Goal: Task Accomplishment & Management: Complete application form

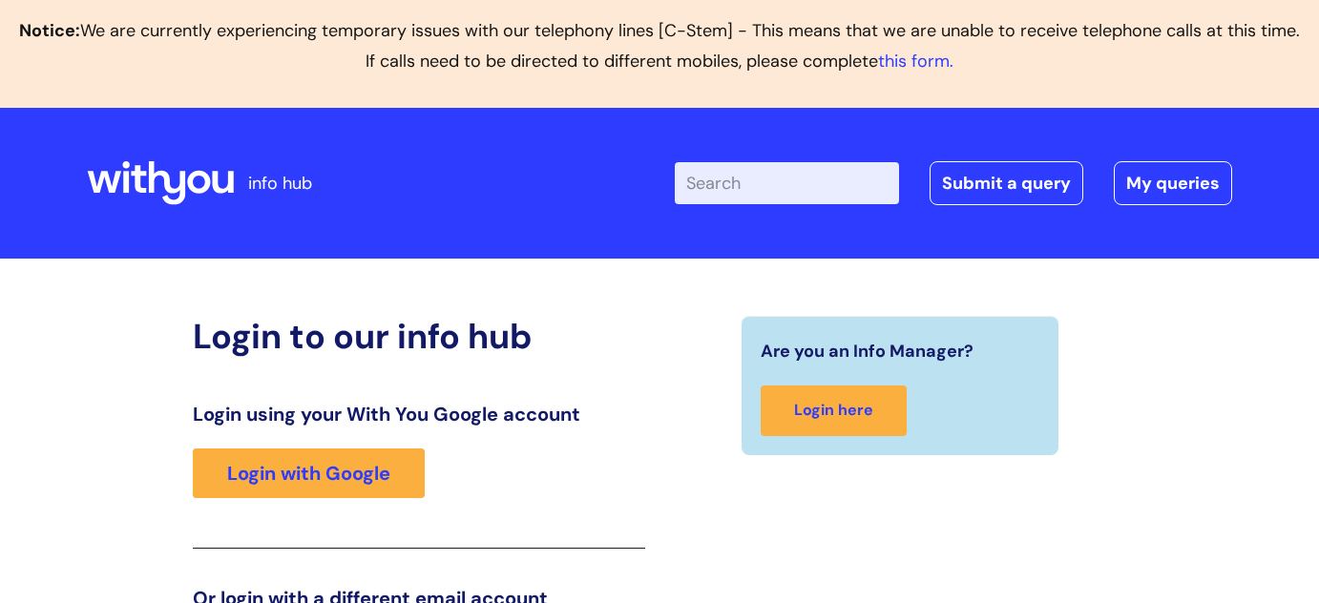
scroll to position [360, 0]
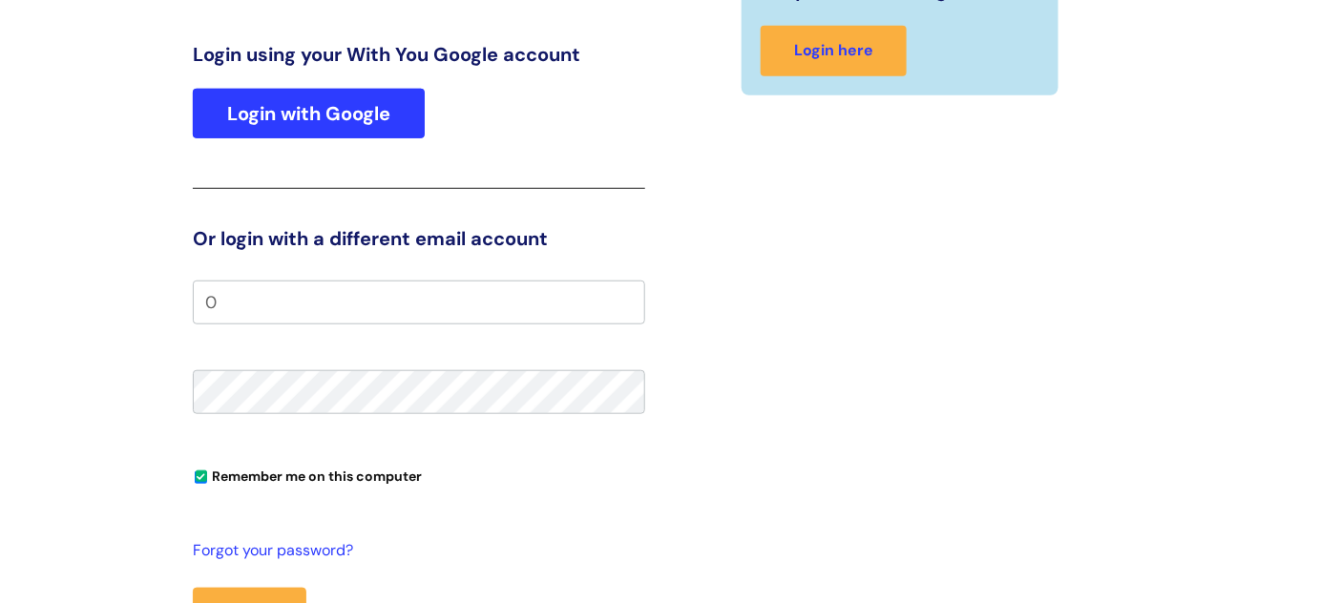
type input "0"
click at [323, 117] on link "Login with Google" at bounding box center [309, 114] width 232 height 50
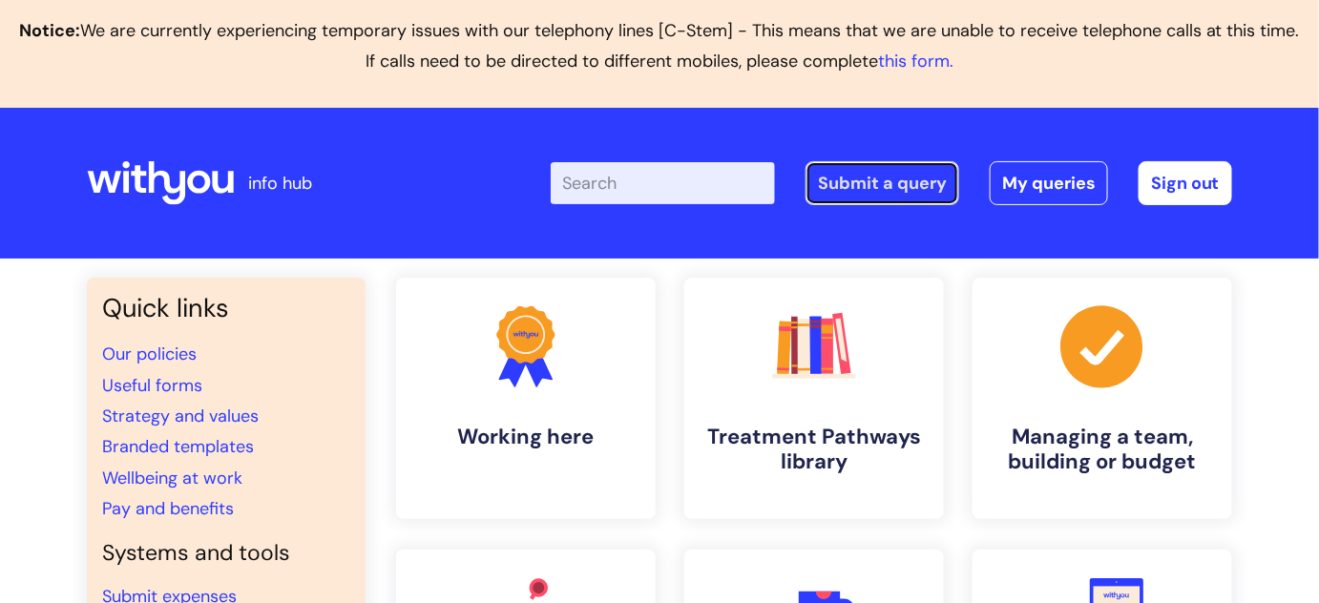
click at [877, 175] on link "Submit a query" at bounding box center [883, 183] width 154 height 44
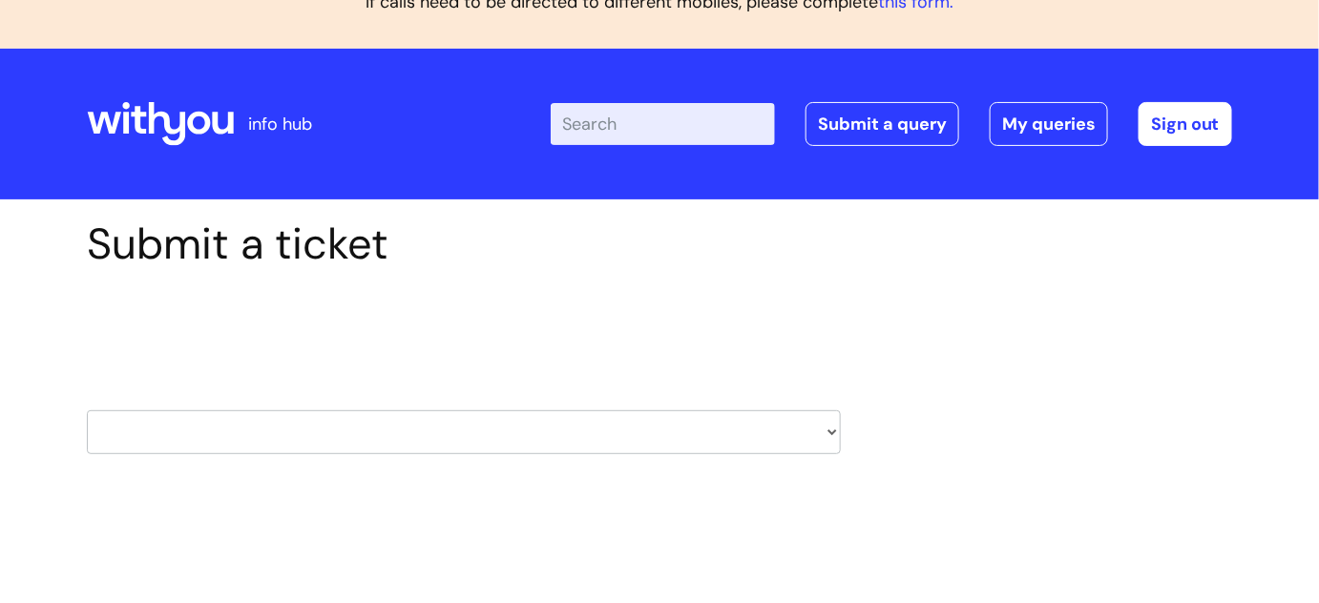
scroll to position [173, 0]
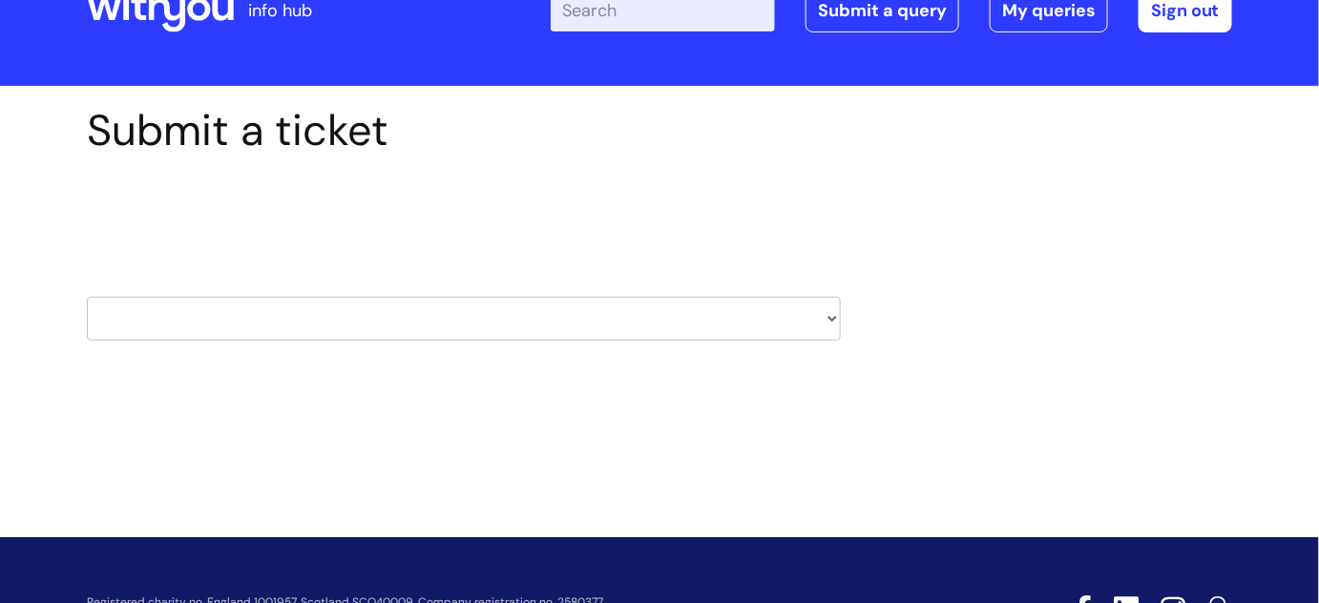
click at [829, 320] on select "HR / People IT and Support Clinical Drug Alerts Finance Accounts Data Support T…" at bounding box center [464, 319] width 754 height 44
select select "learning_and_development"
click at [87, 297] on select "HR / People IT and Support Clinical Drug Alerts Finance Accounts Data Support T…" at bounding box center [464, 319] width 754 height 44
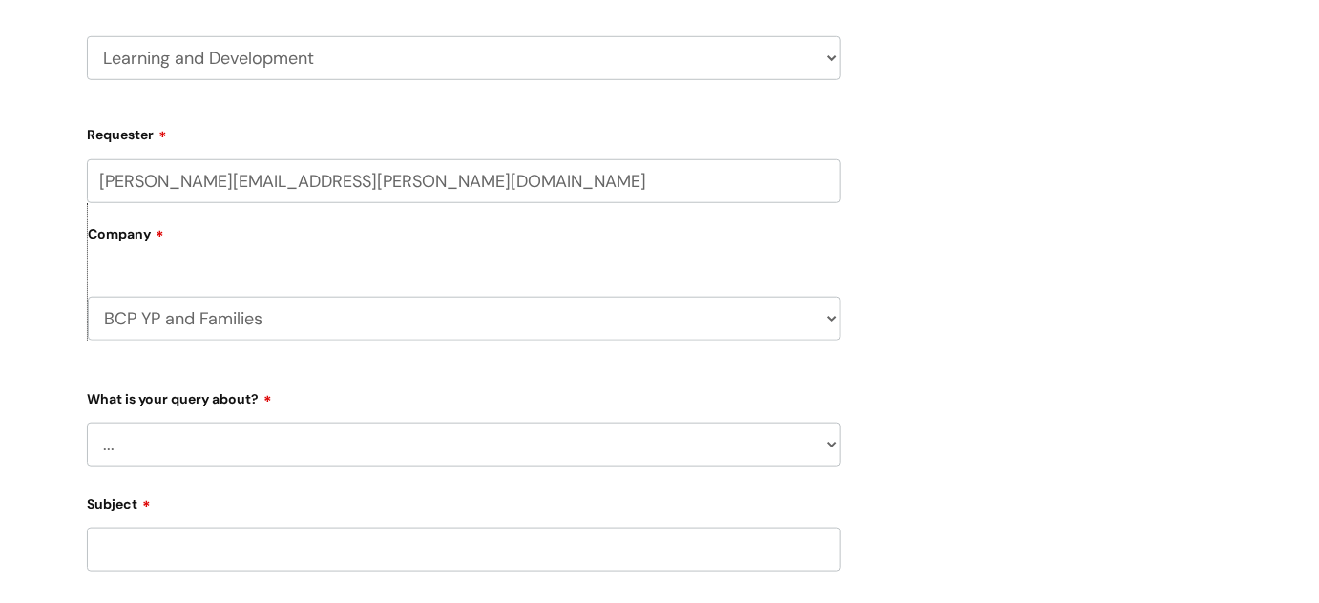
scroll to position [607, 0]
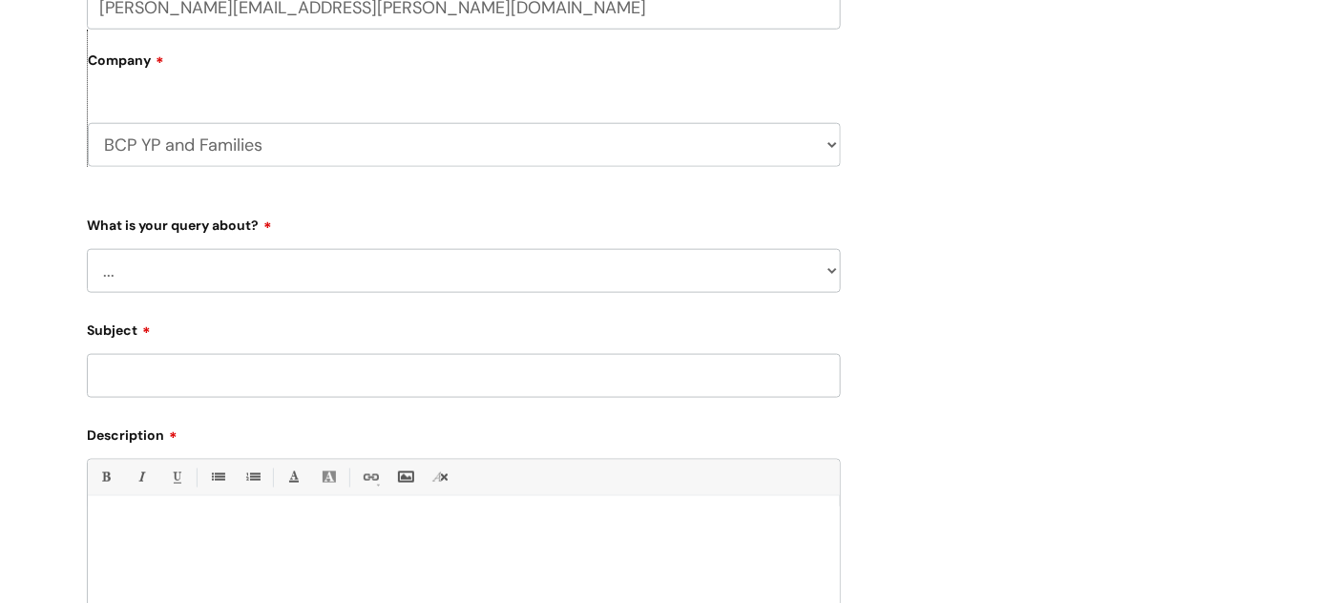
click at [830, 262] on select "... Question about a training course or session booking Ask about apprenticeshi…" at bounding box center [464, 271] width 754 height 44
select select "Manager support – help for my team or service, training report requests"
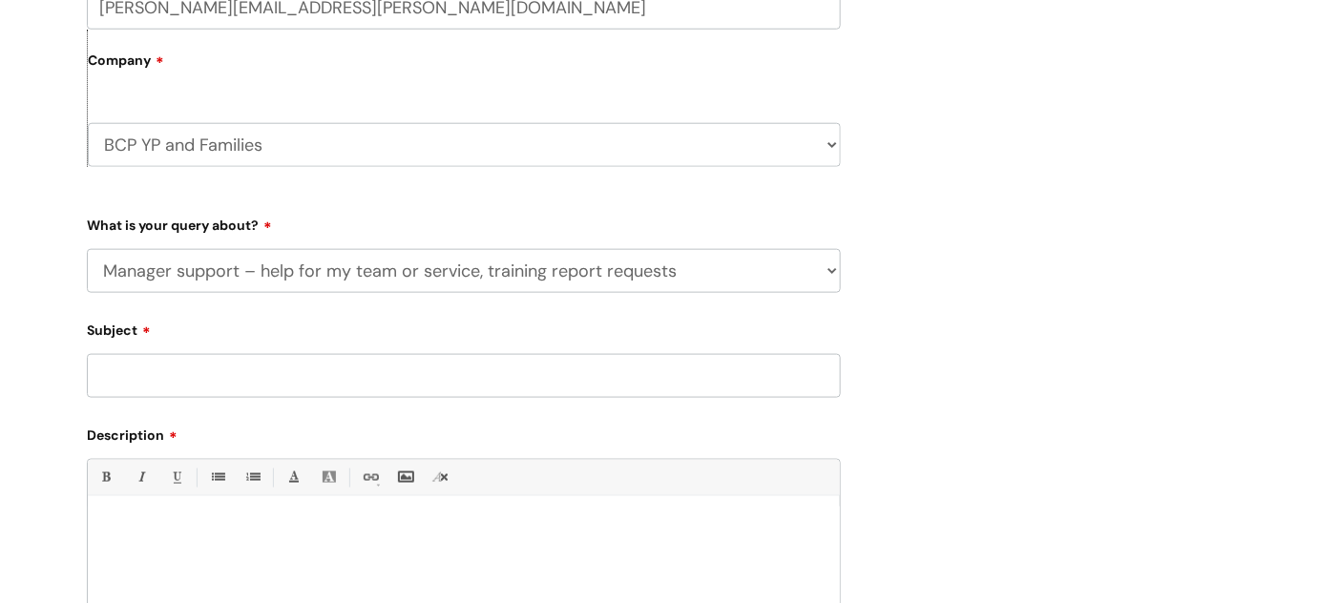
click at [87, 249] on select "... Question about a training course or session booking Ask about apprenticeshi…" at bounding box center [464, 271] width 754 height 44
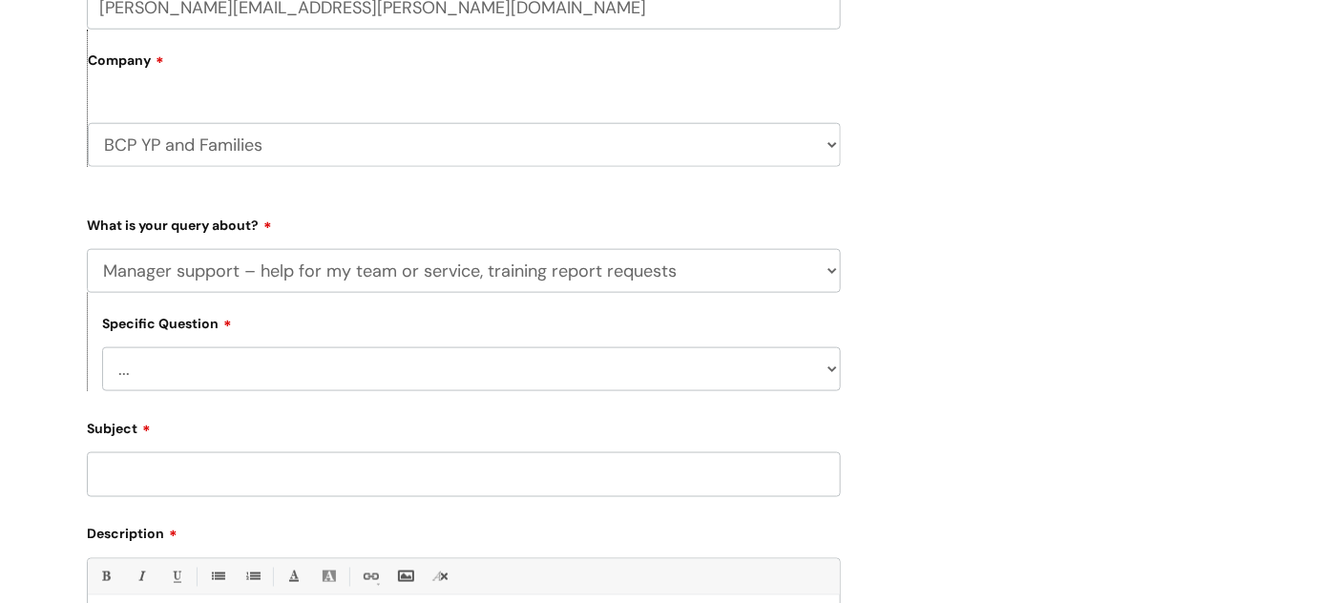
click at [647, 365] on select "... Report or dashboard request Update information for my team members Support …" at bounding box center [471, 369] width 739 height 44
select select "Support with team development"
click at [102, 347] on select "... Report or dashboard request Update information for my team members Support …" at bounding box center [471, 369] width 739 height 44
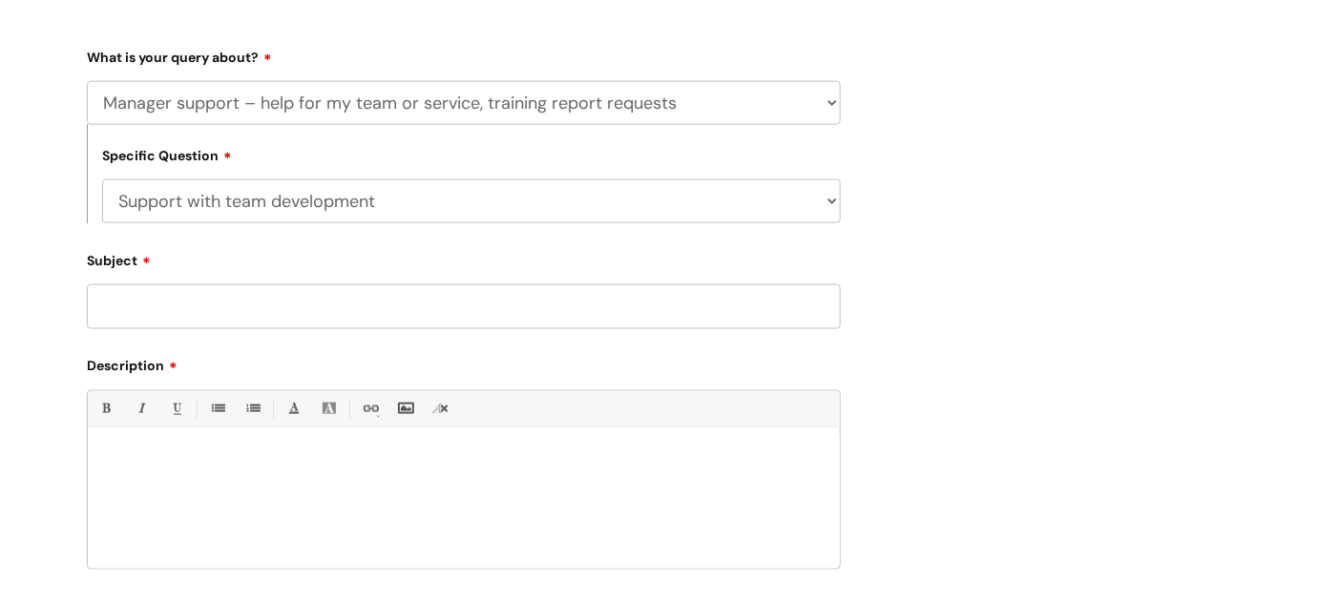
scroll to position [781, 0]
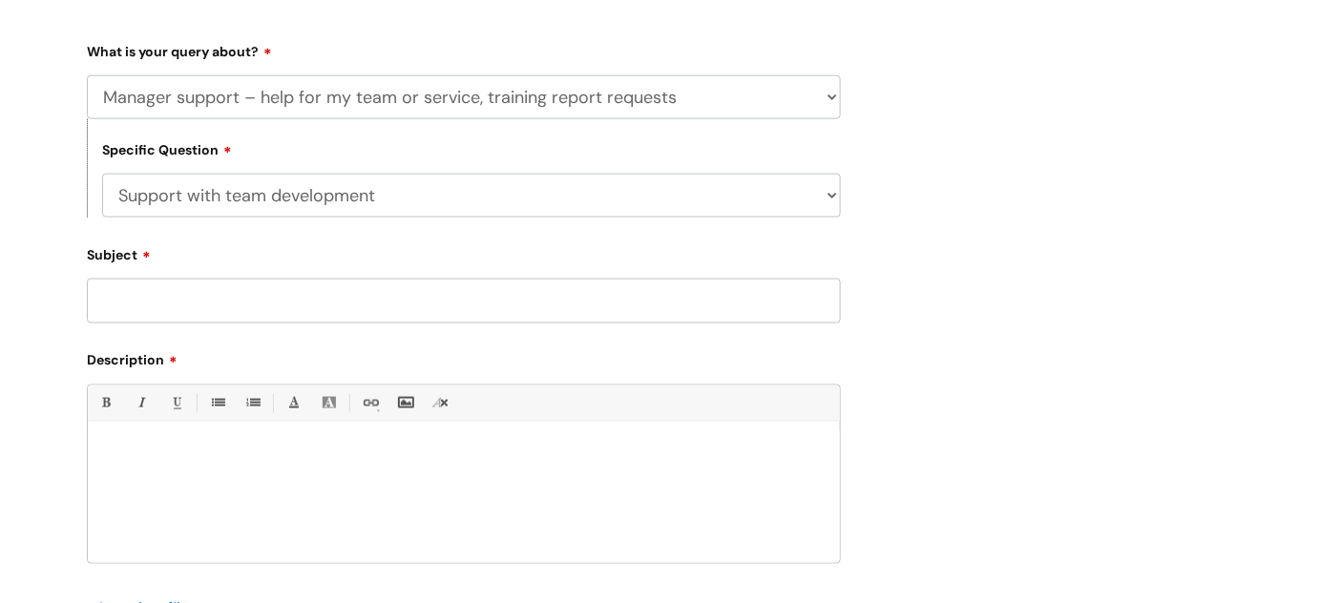
click at [399, 291] on input "Subject" at bounding box center [464, 301] width 754 height 44
type input "BOOST"
click at [170, 456] on p at bounding box center [463, 454] width 723 height 17
click at [335, 488] on p "My records show that [PERSON_NAME] [PERSON_NAME]," at bounding box center [463, 488] width 723 height 17
click at [407, 485] on p "My records show that [PERSON_NAME]," at bounding box center [463, 488] width 723 height 17
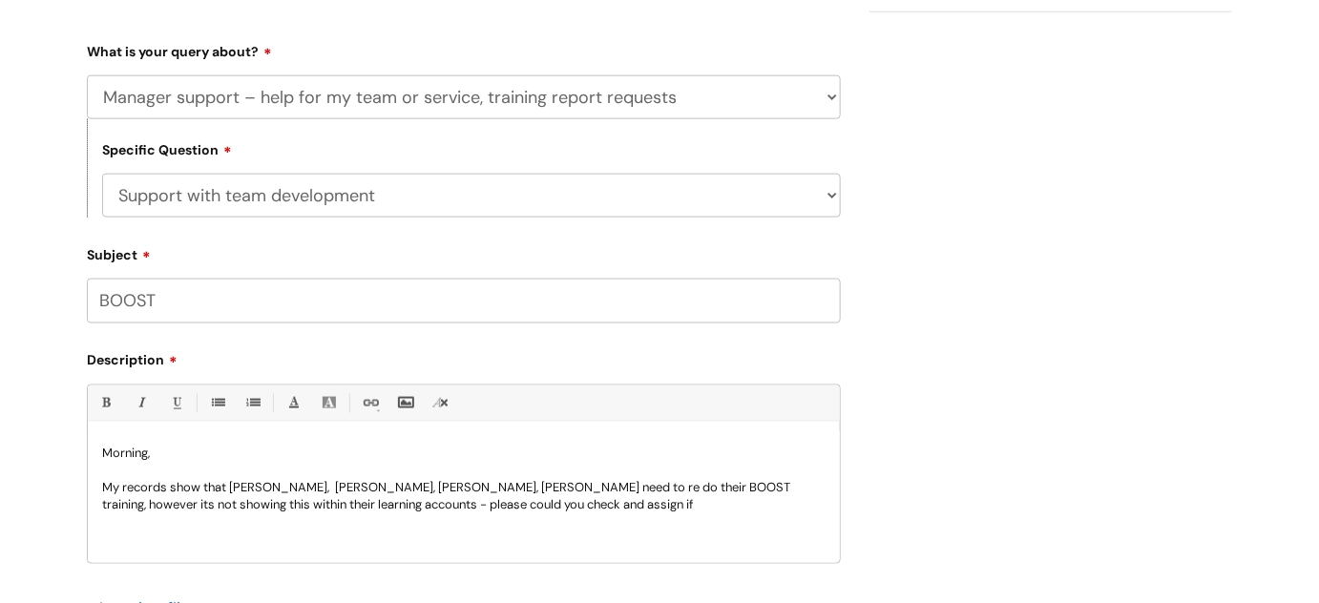
click at [802, 490] on p "My records show that [PERSON_NAME], [PERSON_NAME], [PERSON_NAME], [PERSON_NAME]…" at bounding box center [463, 497] width 723 height 34
click at [811, 506] on p "My records show that [PERSON_NAME], [PERSON_NAME], [PERSON_NAME], [PERSON_NAME]…" at bounding box center [463, 497] width 723 height 34
click at [440, 526] on p "My records show that [PERSON_NAME], [PERSON_NAME], [PERSON_NAME], [PERSON_NAME]…" at bounding box center [463, 506] width 723 height 52
click at [389, 523] on p "My records show that [PERSON_NAME], [PERSON_NAME], [PERSON_NAME], [PERSON_NAME]…" at bounding box center [463, 506] width 723 height 52
click at [401, 523] on p "My records show that [PERSON_NAME], [PERSON_NAME], [PERSON_NAME], [PERSON_NAME]…" at bounding box center [463, 506] width 723 height 52
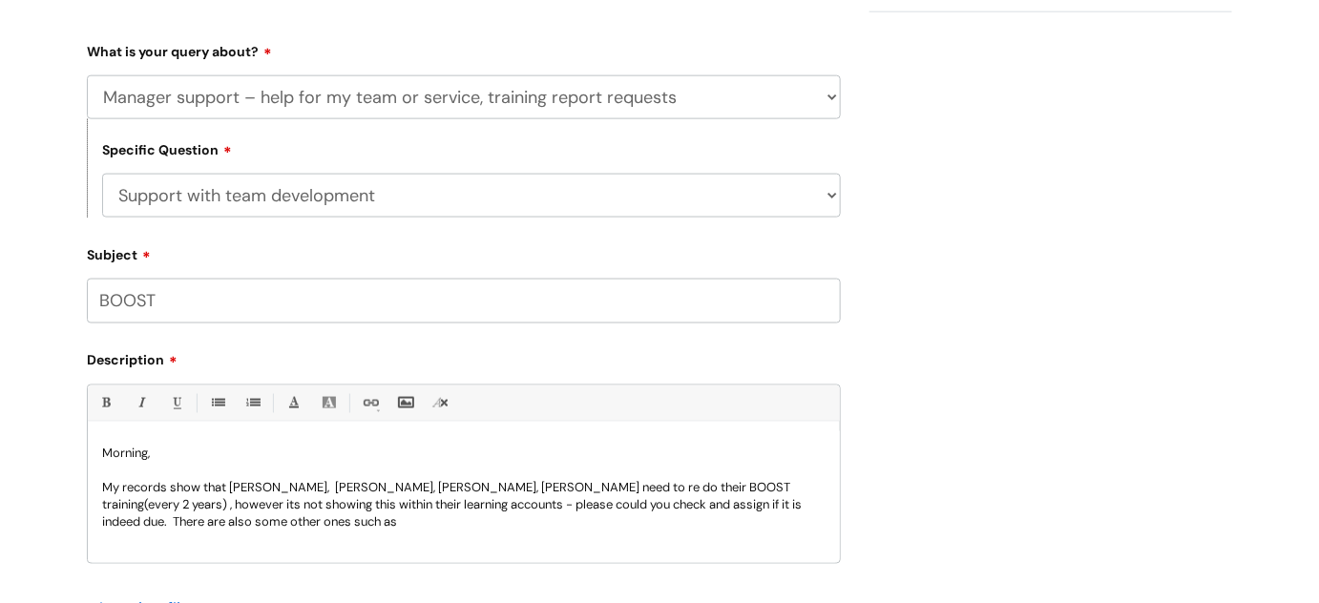
click at [422, 528] on p "My records show that [PERSON_NAME], [PERSON_NAME], [PERSON_NAME], [PERSON_NAME]…" at bounding box center [463, 506] width 723 height 52
click at [425, 526] on p "My records show that [PERSON_NAME], [PERSON_NAME], [PERSON_NAME], [PERSON_NAME]…" at bounding box center [463, 506] width 723 height 52
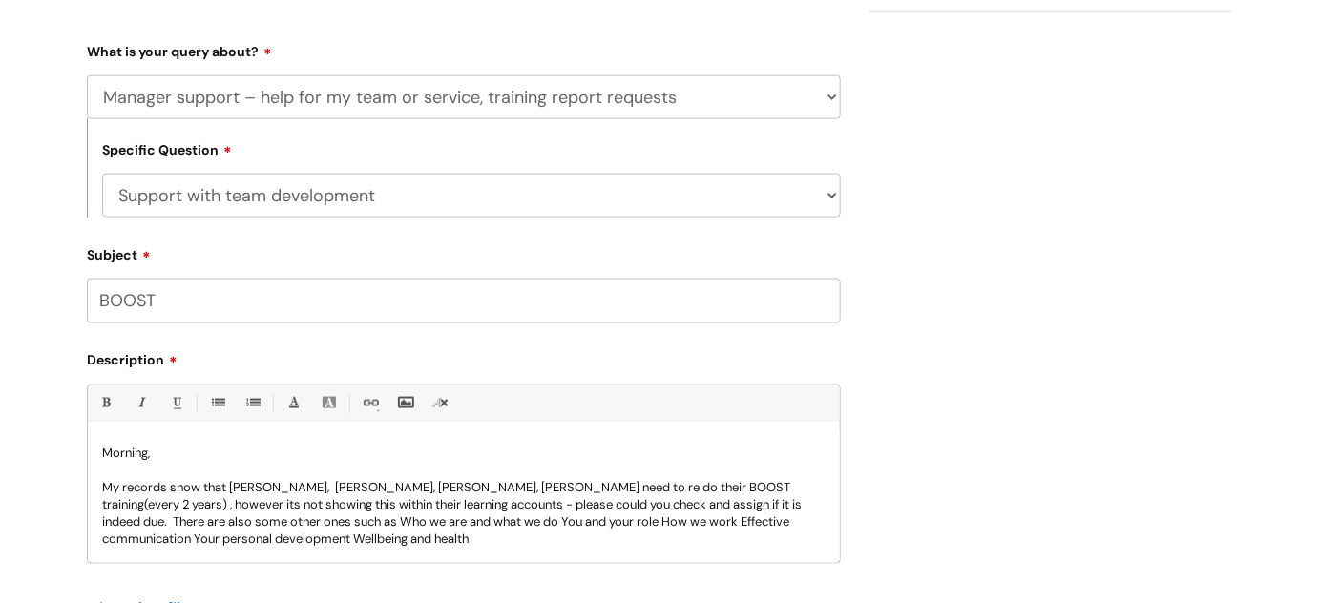
click at [422, 522] on p "My records show that [PERSON_NAME], [PERSON_NAME], [PERSON_NAME], [PERSON_NAME]…" at bounding box center [463, 514] width 723 height 69
click at [580, 525] on p "My records show that [PERSON_NAME], [PERSON_NAME], [PERSON_NAME], [PERSON_NAME]…" at bounding box center [463, 514] width 723 height 69
click at [696, 521] on p "My records show that [PERSON_NAME], [PERSON_NAME], [PERSON_NAME], [PERSON_NAME]…" at bounding box center [463, 514] width 723 height 69
click at [788, 526] on p "My records show that [PERSON_NAME], [PERSON_NAME], [PERSON_NAME], [PERSON_NAME]…" at bounding box center [463, 514] width 723 height 69
click at [252, 543] on p "My records show that [PERSON_NAME], [PERSON_NAME], [PERSON_NAME], [PERSON_NAME]…" at bounding box center [463, 514] width 723 height 69
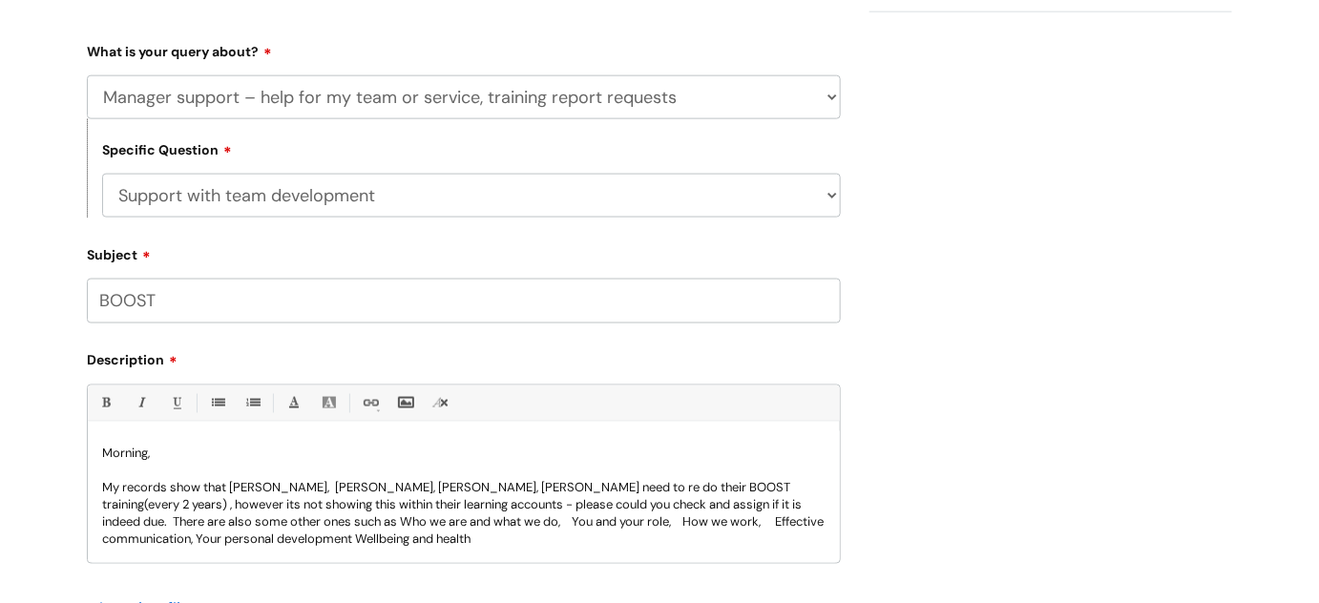
click at [413, 541] on p "My records show that [PERSON_NAME], [PERSON_NAME], [PERSON_NAME], [PERSON_NAME]…" at bounding box center [463, 514] width 723 height 69
click at [574, 538] on p "My records show that [PERSON_NAME], [PERSON_NAME], [PERSON_NAME], [PERSON_NAME]…" at bounding box center [463, 514] width 723 height 69
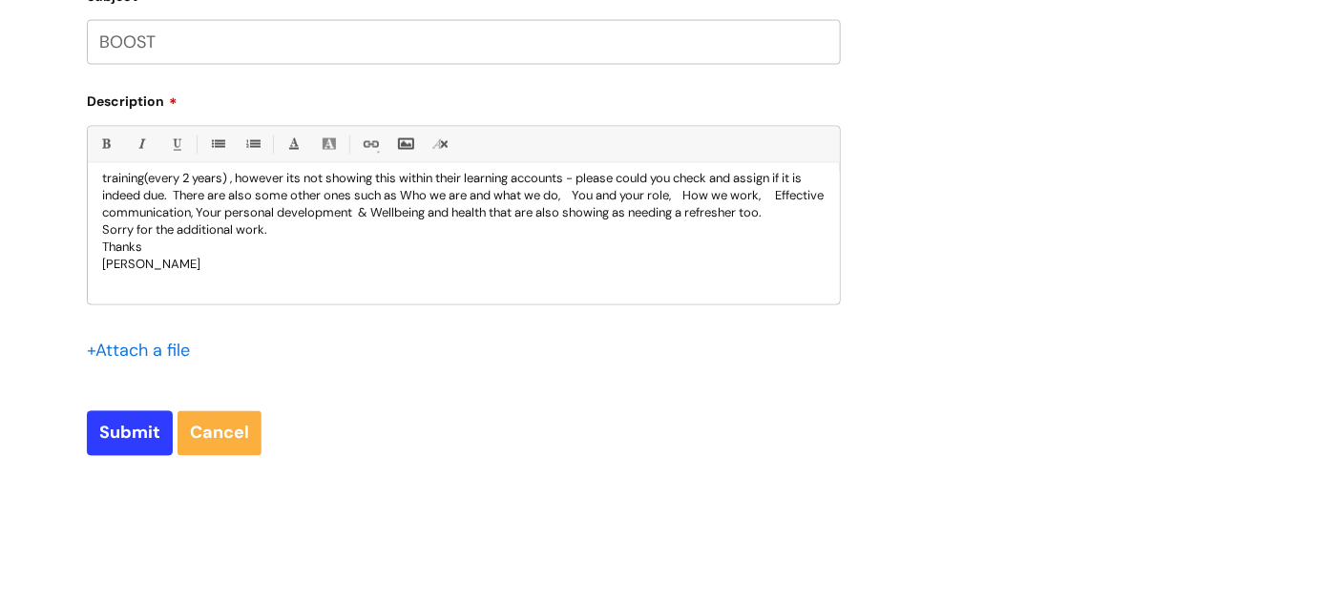
scroll to position [1040, 0]
drag, startPoint x: 812, startPoint y: 195, endPoint x: 826, endPoint y: 197, distance: 13.5
click at [812, 195] on p "My records show that [PERSON_NAME], [PERSON_NAME], [PERSON_NAME], [PERSON_NAME]…" at bounding box center [463, 186] width 723 height 69
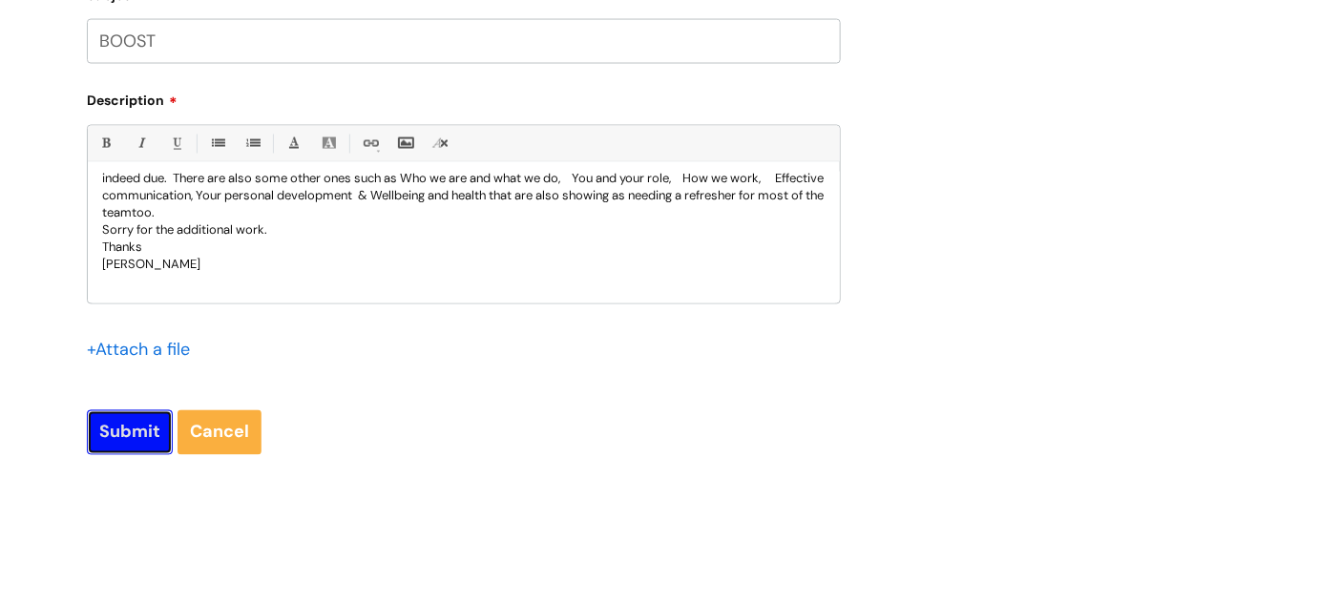
click at [124, 429] on input "Submit" at bounding box center [130, 432] width 86 height 44
type input "Please Wait..."
